Goal: Information Seeking & Learning: Learn about a topic

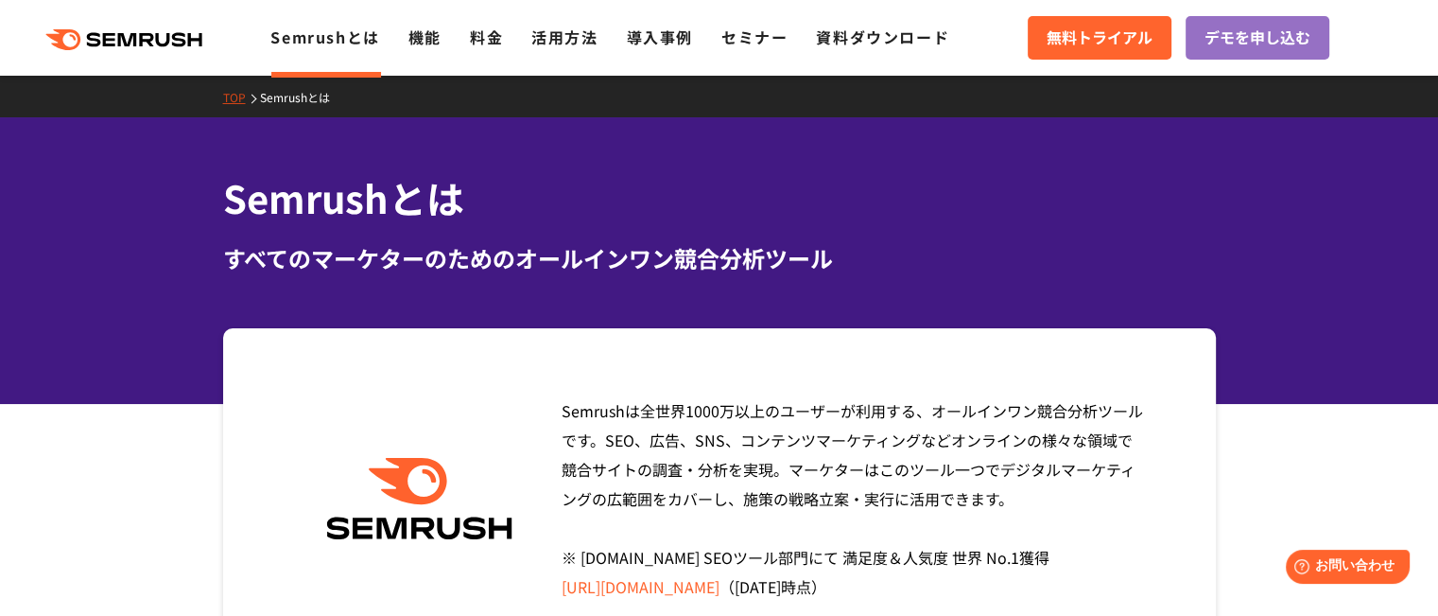
click at [173, 41] on icon ".cls {fill: #FF642D;}" at bounding box center [126, 39] width 214 height 21
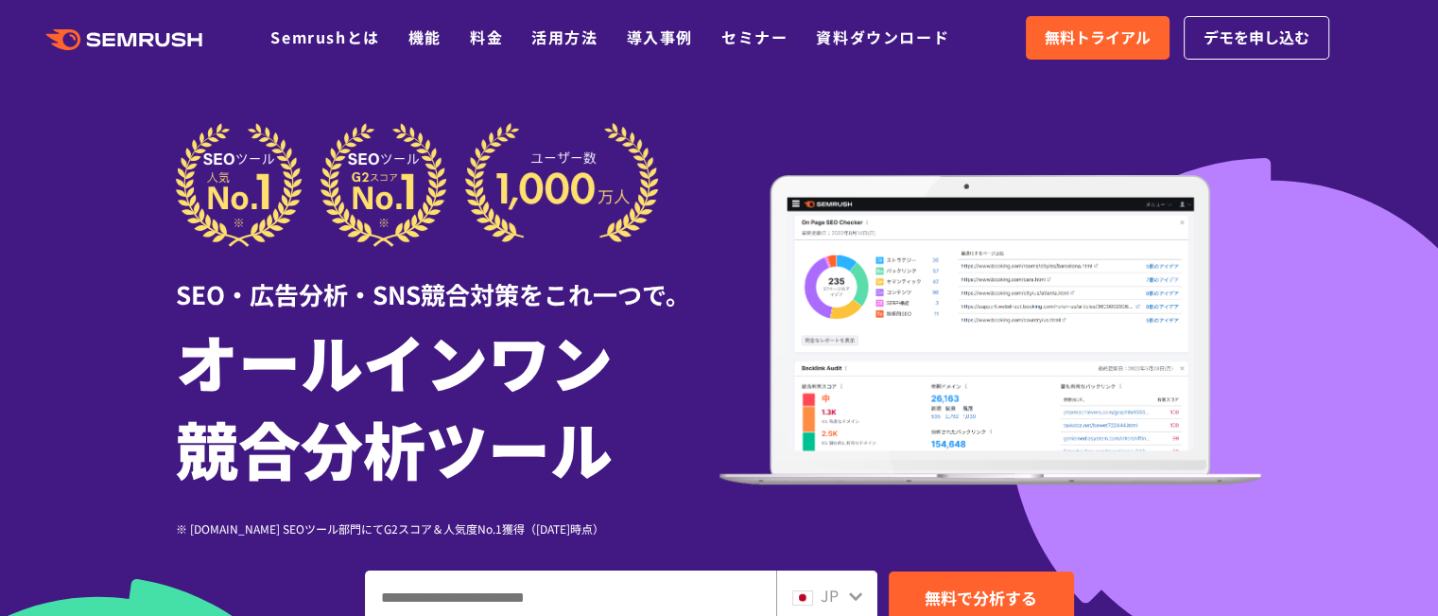
click at [146, 41] on icon at bounding box center [149, 39] width 14 height 13
click at [478, 41] on link "料金" at bounding box center [486, 37] width 33 height 23
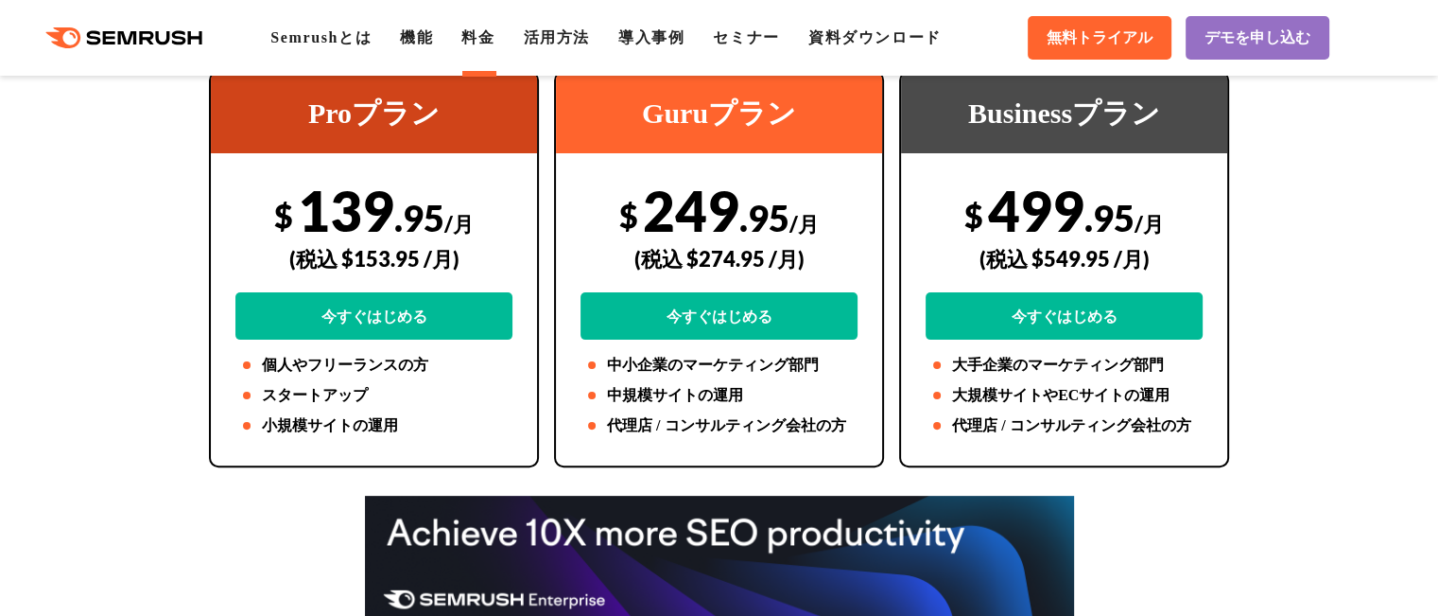
scroll to position [378, 0]
